Goal: Task Accomplishment & Management: Use online tool/utility

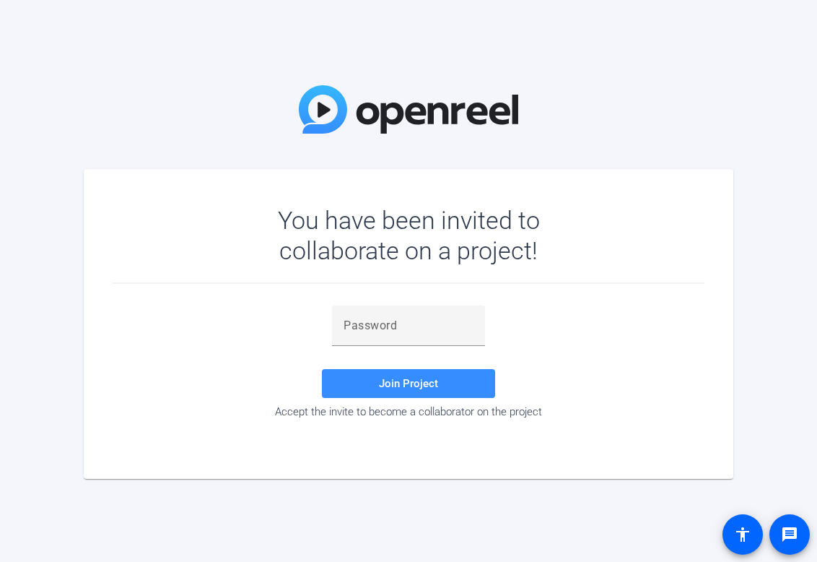
click at [189, 187] on mat-card "You have been invited to collaborate on a project! Join Project Accept the invi…" at bounding box center [409, 324] width 650 height 310
click at [362, 316] on div at bounding box center [409, 325] width 130 height 40
drag, startPoint x: 362, startPoint y: 316, endPoint x: 336, endPoint y: 323, distance: 27.0
click at [336, 323] on div at bounding box center [408, 325] width 153 height 40
drag, startPoint x: 336, startPoint y: 323, endPoint x: 376, endPoint y: 344, distance: 44.9
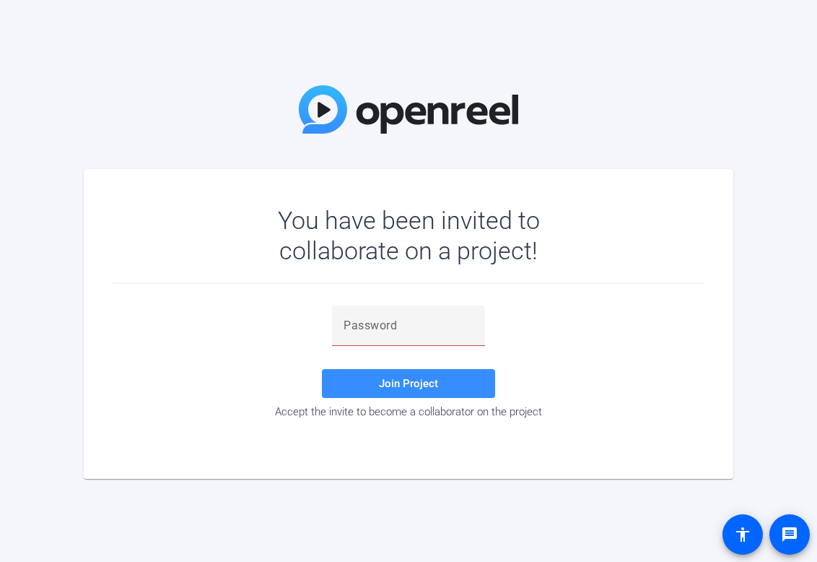
click at [800, 11] on div "You have been invited to collaborate on a project! Join Project Accept the invi…" at bounding box center [408, 281] width 817 height 562
click at [454, 324] on input "text" at bounding box center [409, 325] width 130 height 17
paste input "@4~]r2"
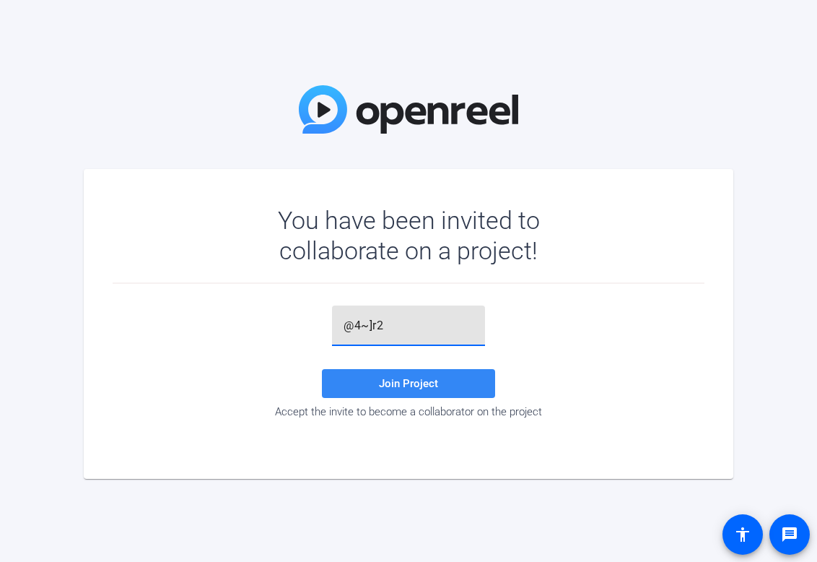
type input "@4~]r2"
click at [390, 381] on span "Join Project" at bounding box center [408, 383] width 59 height 13
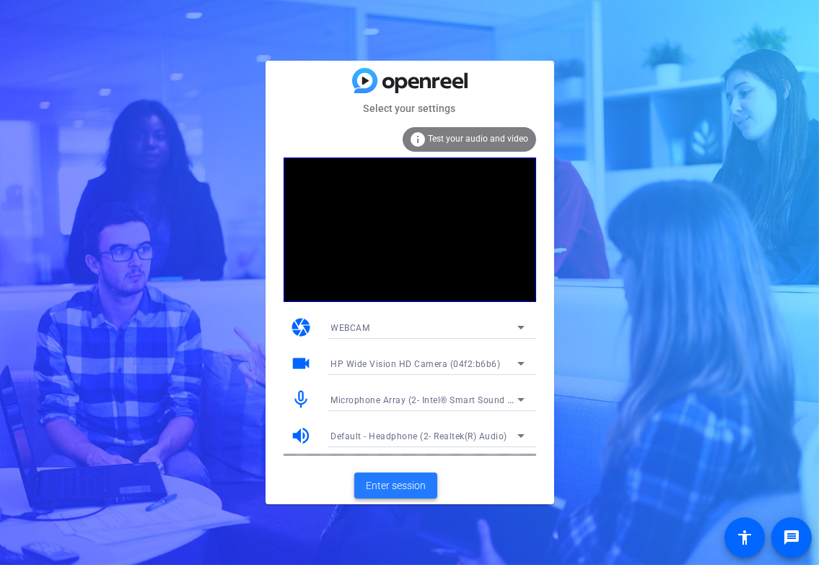
click at [406, 490] on span "Enter session" at bounding box center [396, 485] width 60 height 15
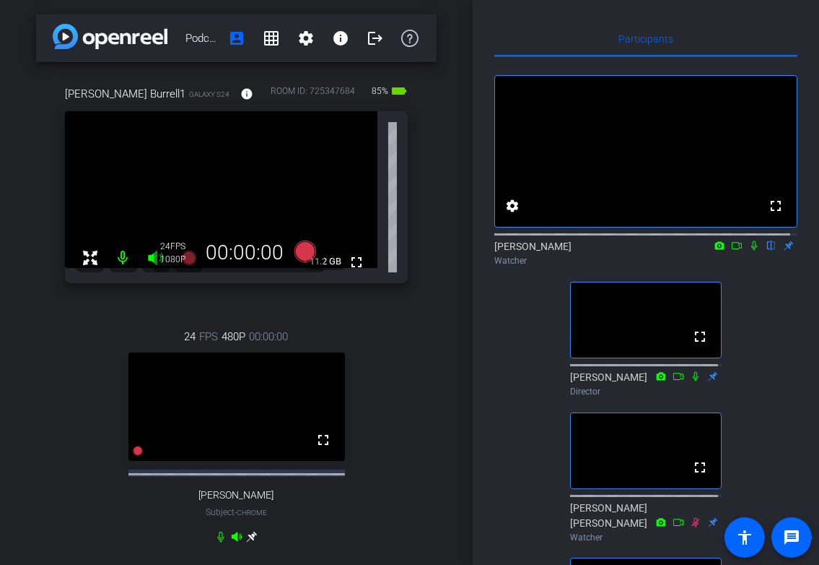
click at [752, 251] on icon at bounding box center [755, 245] width 6 height 9
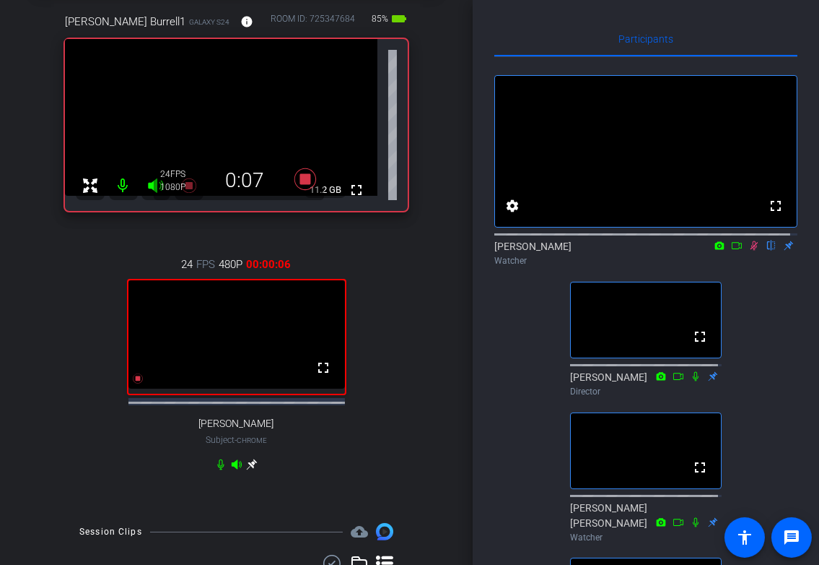
click at [751, 251] on icon at bounding box center [755, 245] width 8 height 9
click at [752, 251] on icon at bounding box center [755, 245] width 6 height 9
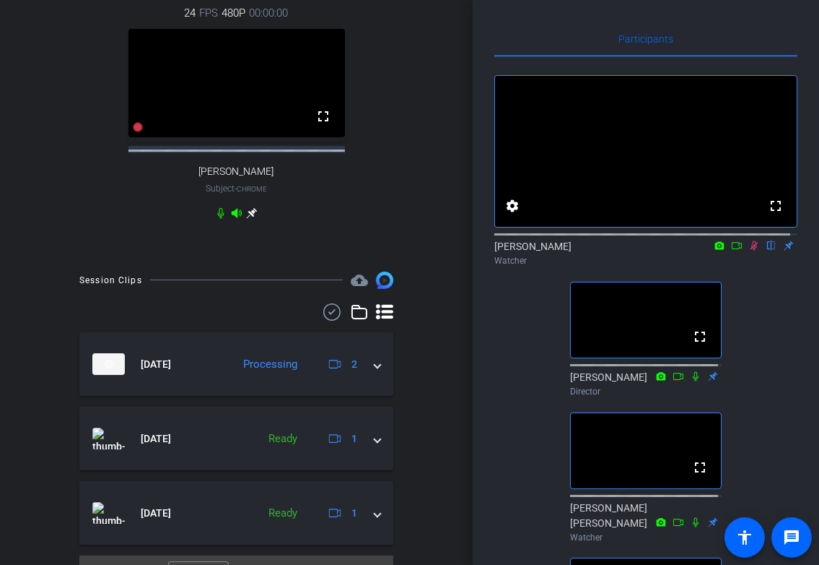
scroll to position [361, 0]
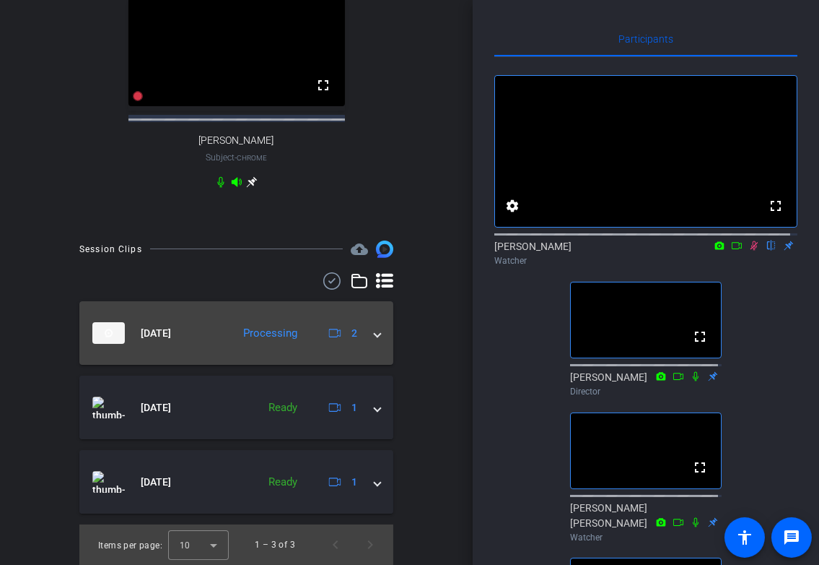
click at [375, 341] on span at bounding box center [378, 333] width 6 height 15
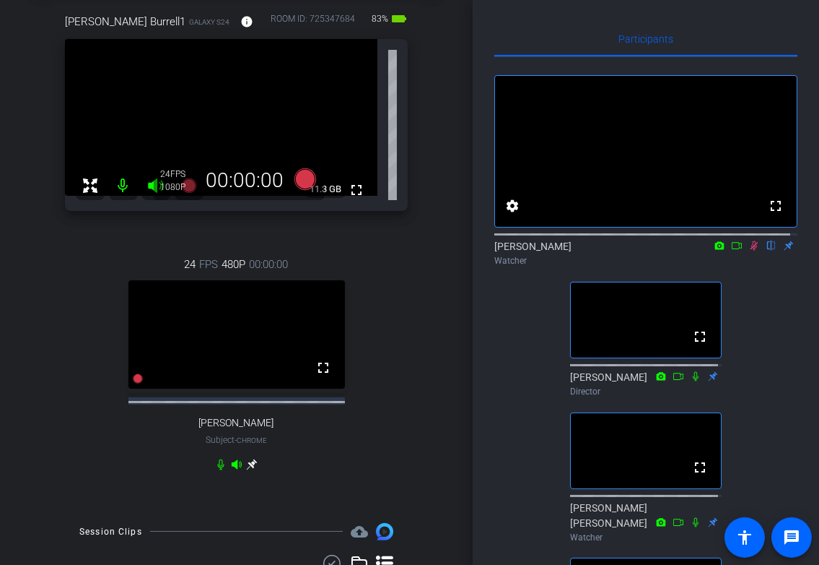
scroll to position [72, 0]
drag, startPoint x: 747, startPoint y: 265, endPoint x: 762, endPoint y: 303, distance: 41.2
click at [762, 303] on div "fullscreen settings [PERSON_NAME] flip Watcher fullscreen [PERSON_NAME] Directo…" at bounding box center [646, 367] width 303 height 621
click at [734, 251] on icon at bounding box center [737, 245] width 12 height 10
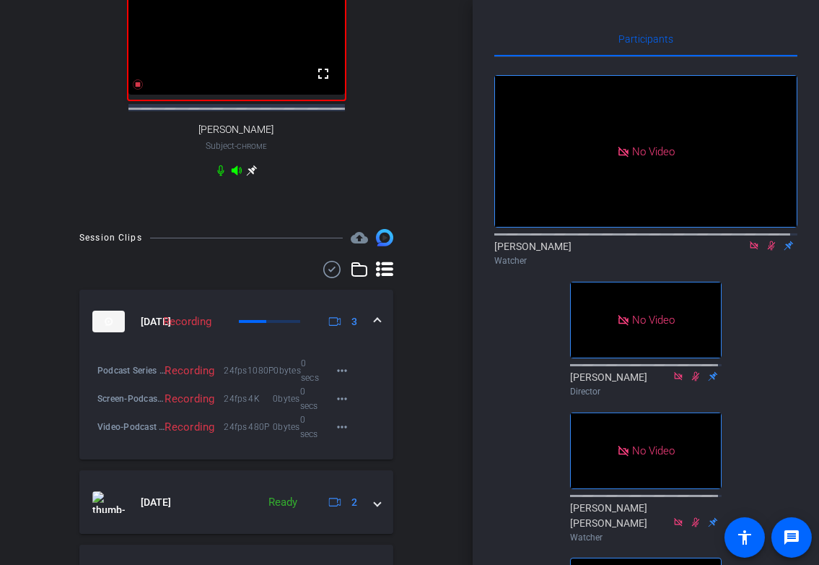
scroll to position [433, 0]
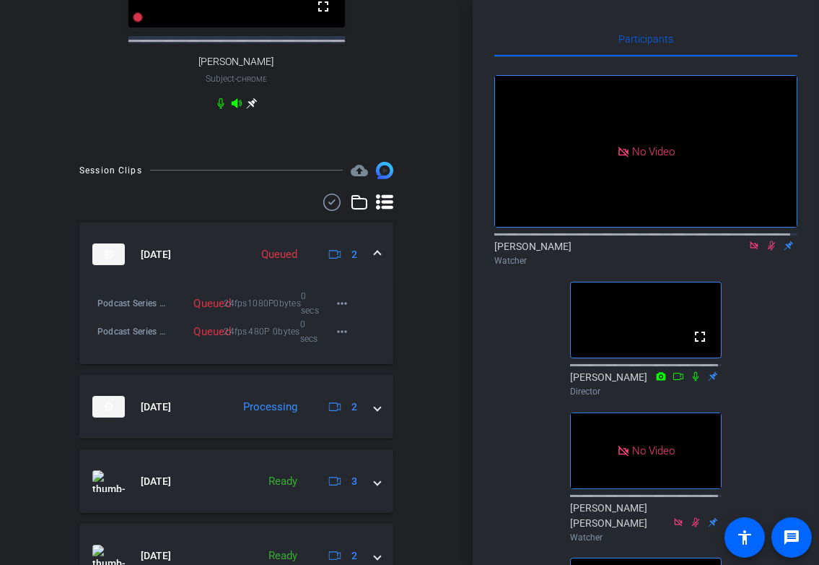
click at [749, 251] on icon at bounding box center [755, 245] width 12 height 10
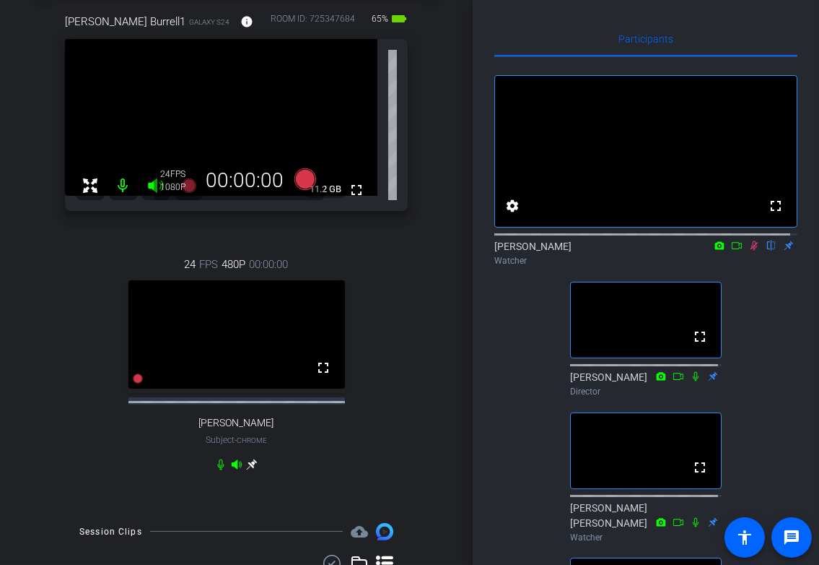
scroll to position [72, 0]
click at [751, 251] on icon at bounding box center [755, 245] width 12 height 10
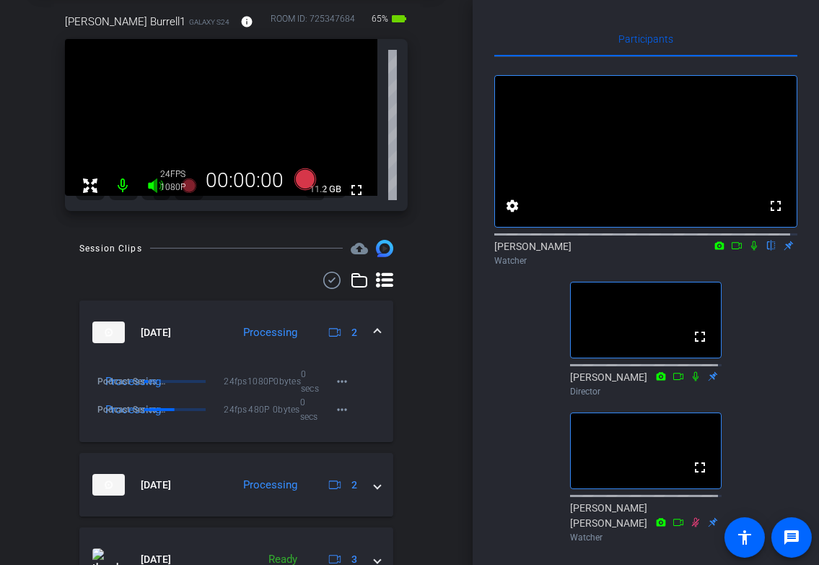
click at [749, 251] on icon at bounding box center [755, 245] width 12 height 10
click at [729, 252] on mat-icon at bounding box center [737, 245] width 17 height 13
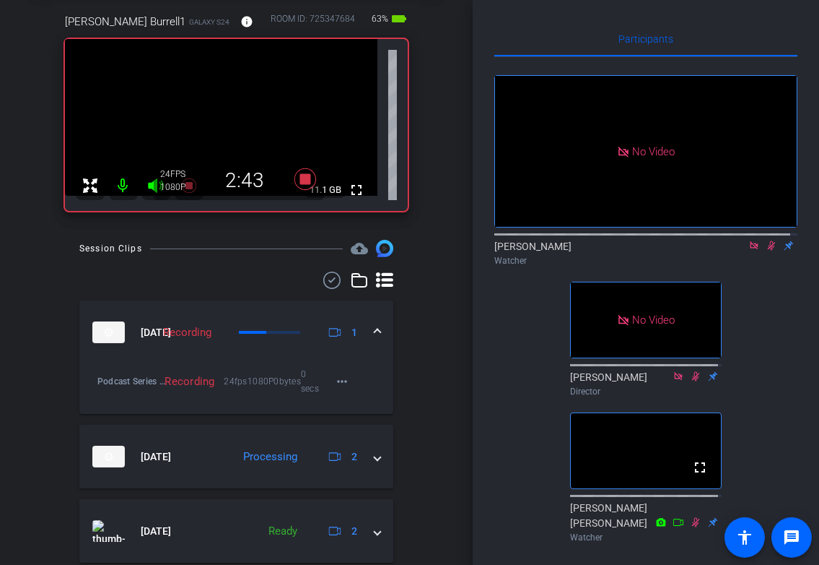
click at [752, 251] on icon at bounding box center [755, 245] width 12 height 10
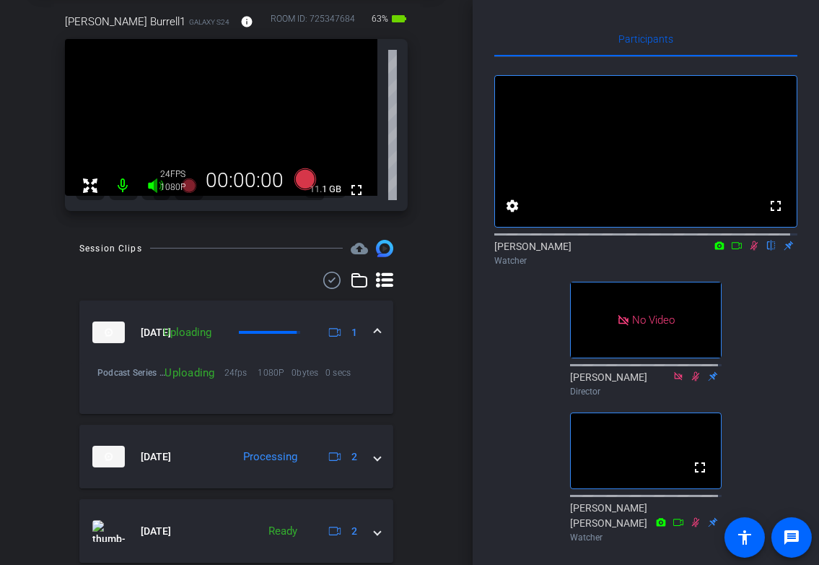
click at [749, 251] on icon at bounding box center [755, 245] width 12 height 10
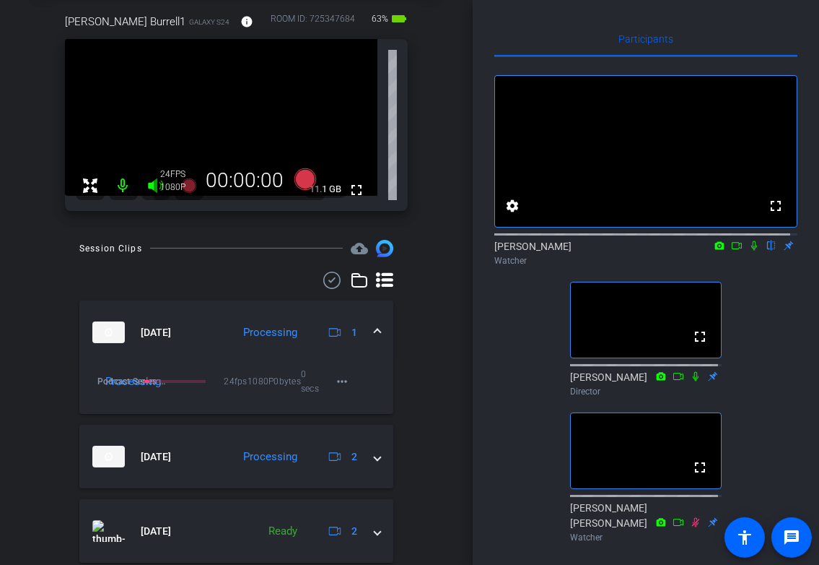
click at [752, 251] on icon at bounding box center [755, 245] width 6 height 9
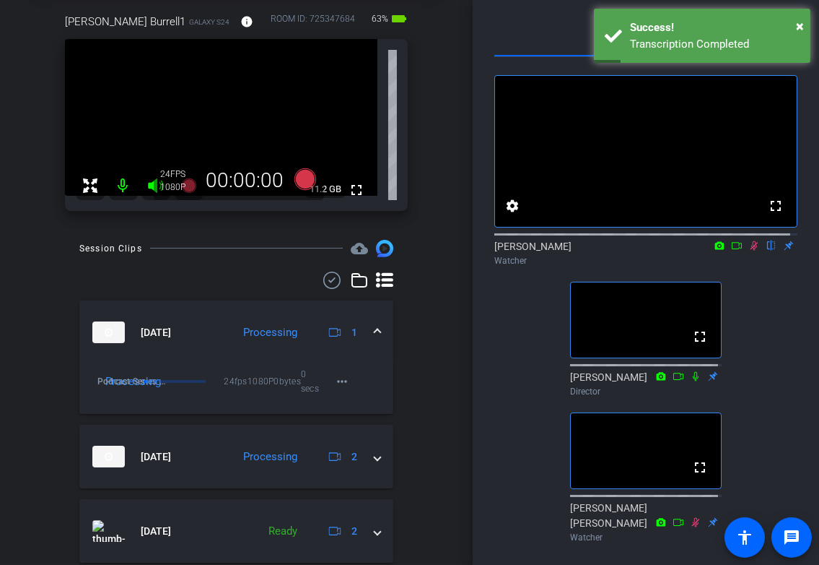
click at [749, 251] on icon at bounding box center [755, 245] width 12 height 10
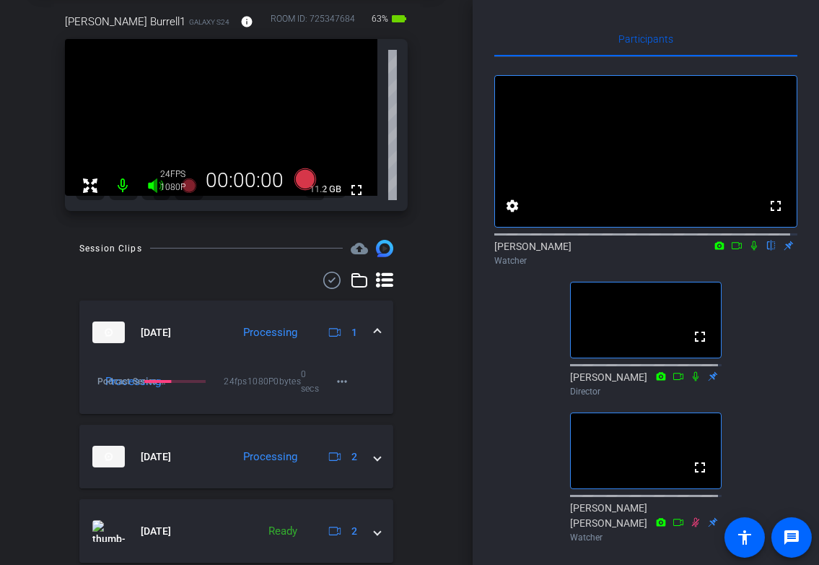
click at [749, 251] on icon at bounding box center [755, 245] width 12 height 10
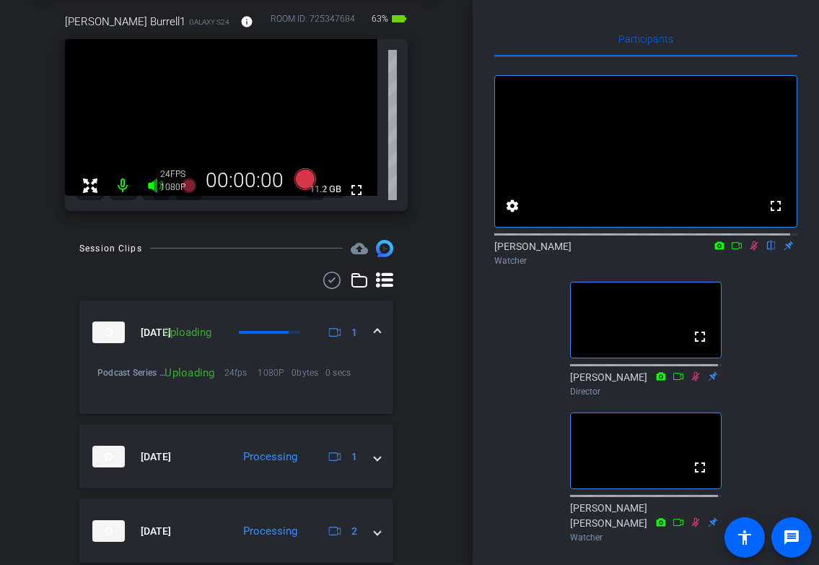
click at [749, 251] on icon at bounding box center [755, 245] width 12 height 10
